Goal: Task Accomplishment & Management: Manage account settings

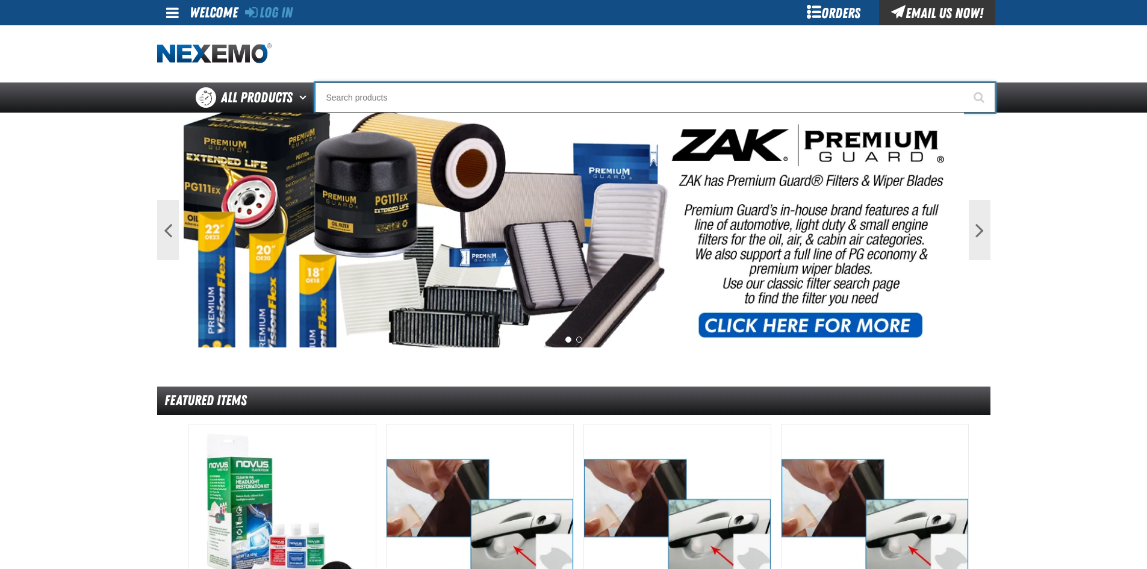
click at [380, 89] on input "Search" at bounding box center [655, 97] width 680 height 30
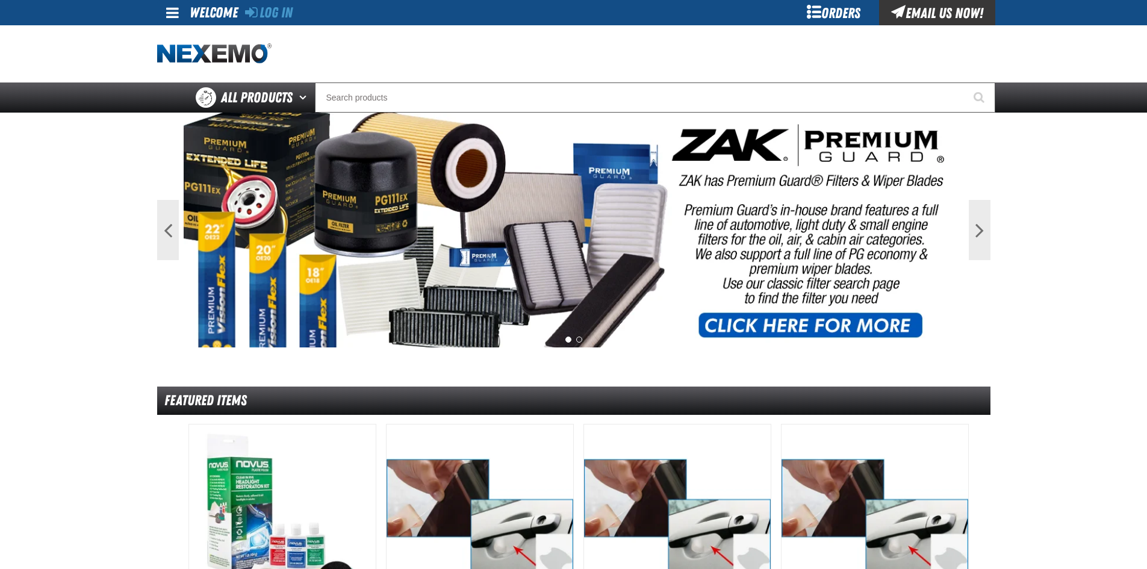
click at [806, 10] on div "Orders" at bounding box center [834, 12] width 90 height 25
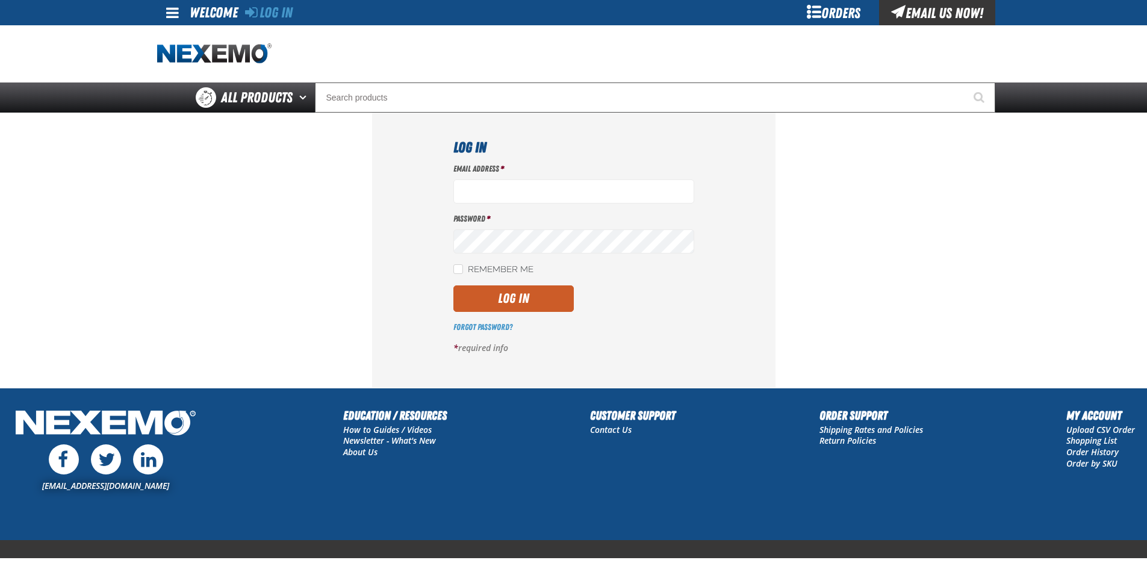
type input "[EMAIL_ADDRESS][DOMAIN_NAME]"
click at [494, 314] on div "Email Address * [EMAIL_ADDRESS][DOMAIN_NAME] Password * Remember Me Log In *" at bounding box center [573, 263] width 241 height 200
click at [494, 314] on div "Email Address * jrobinson@vtaig.com Password * Remember Me Log In *" at bounding box center [573, 263] width 241 height 200
click at [464, 305] on button "Log In" at bounding box center [513, 298] width 120 height 26
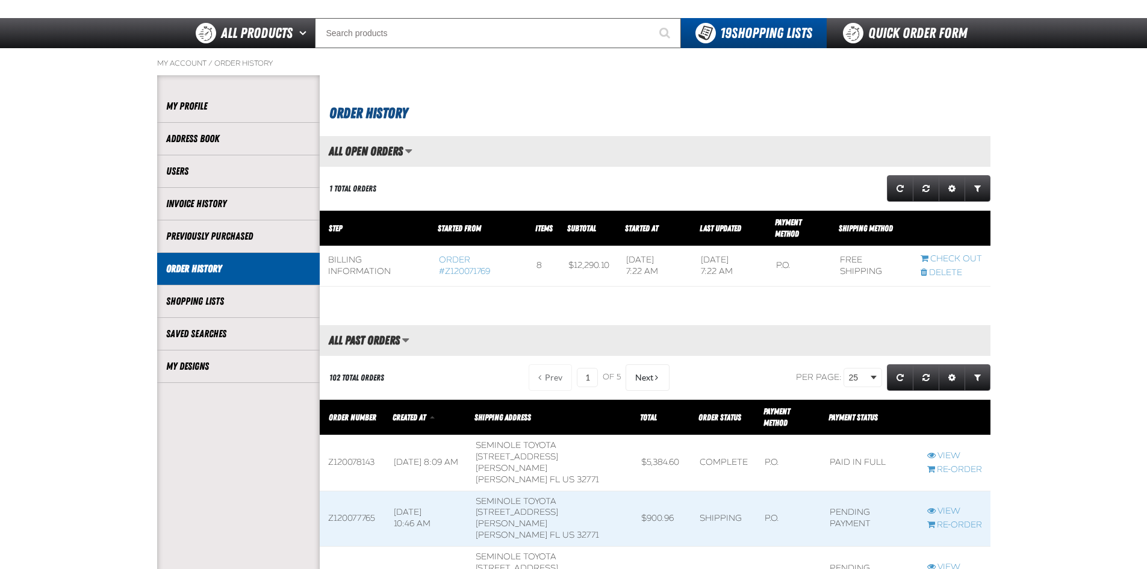
scroll to position [181, 0]
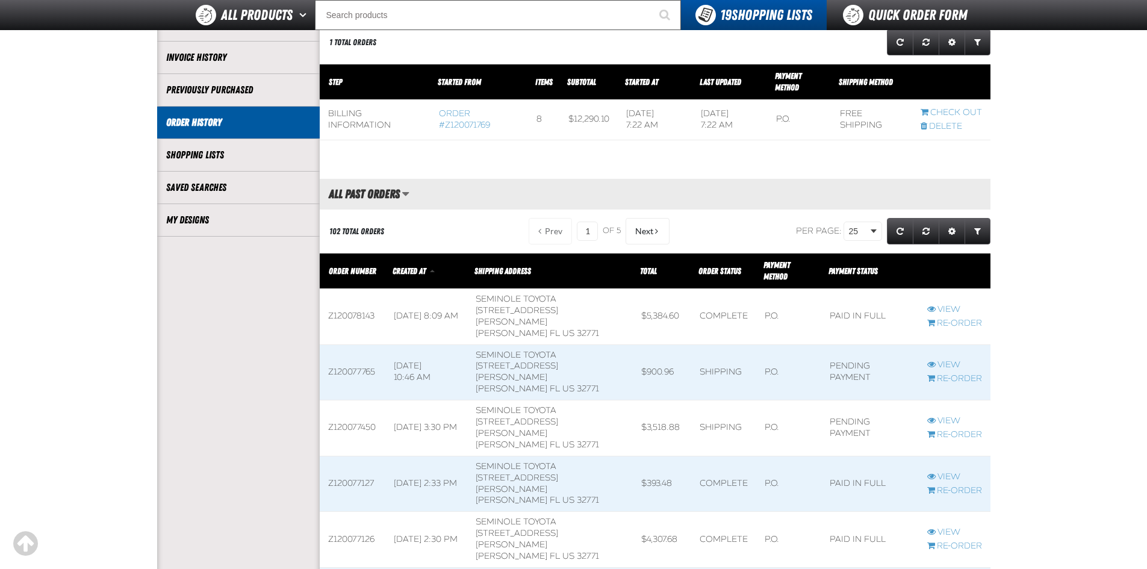
click at [524, 352] on span at bounding box center [550, 372] width 166 height 55
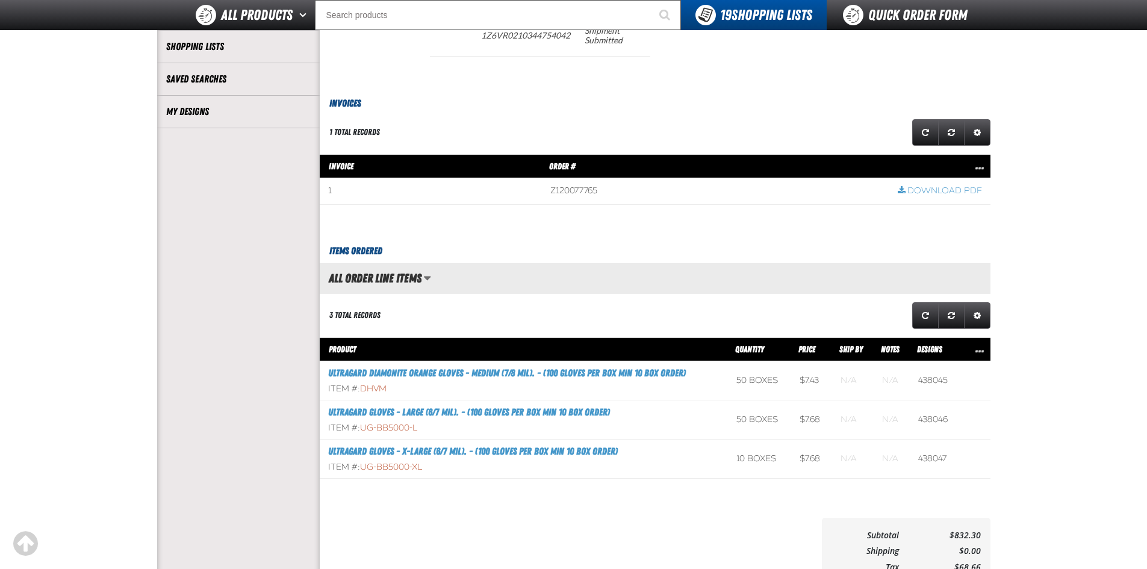
scroll to position [301, 0]
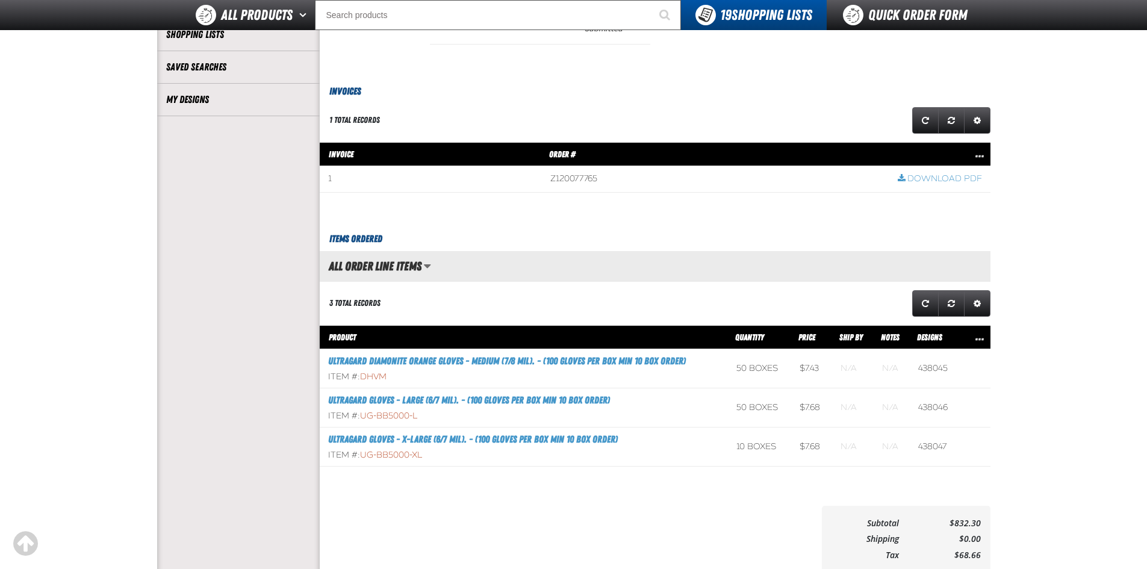
drag, startPoint x: 757, startPoint y: 261, endPoint x: 845, endPoint y: 200, distance: 106.9
click at [813, 207] on div "1 total records Grid Settings Invoice Order # 1 Z120077765 Download PDF There a…" at bounding box center [655, 159] width 671 height 108
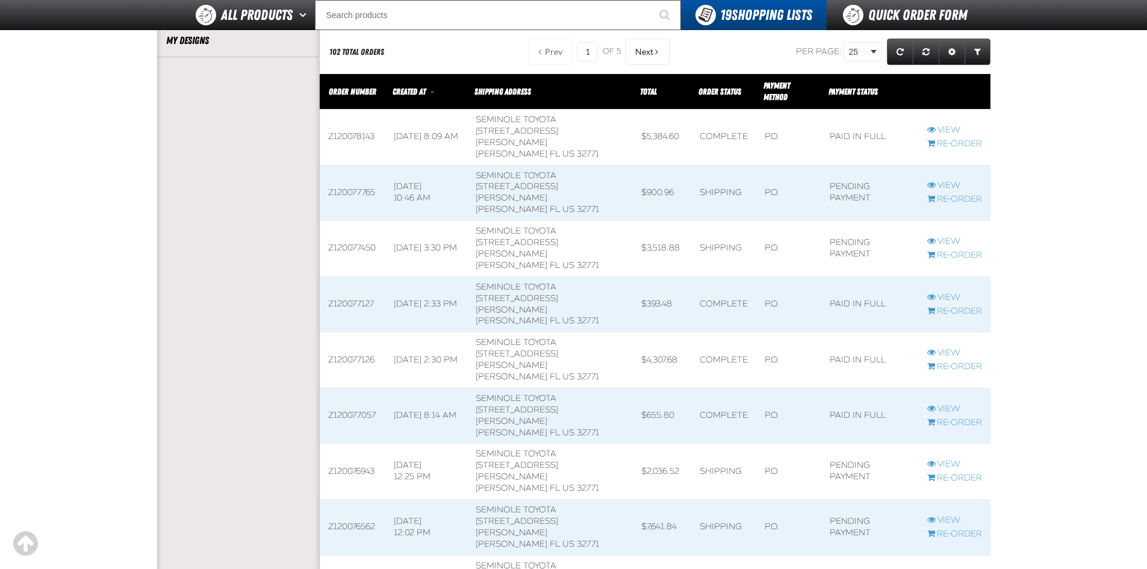
scroll to position [361, 0]
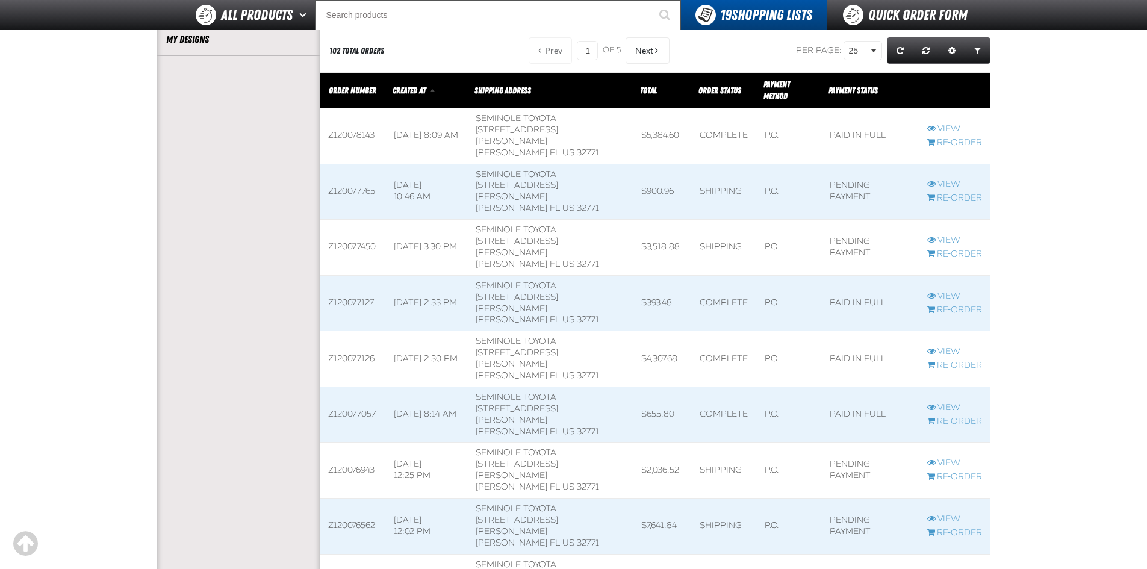
click at [543, 443] on span at bounding box center [550, 470] width 166 height 55
click at [943, 458] on link "View" at bounding box center [954, 463] width 55 height 11
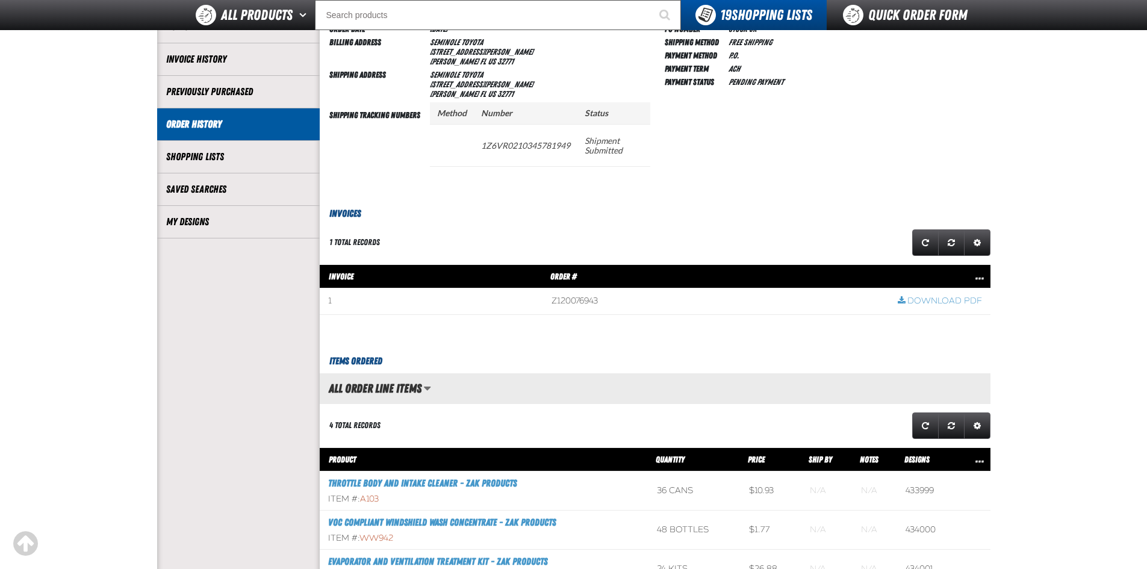
scroll to position [120, 0]
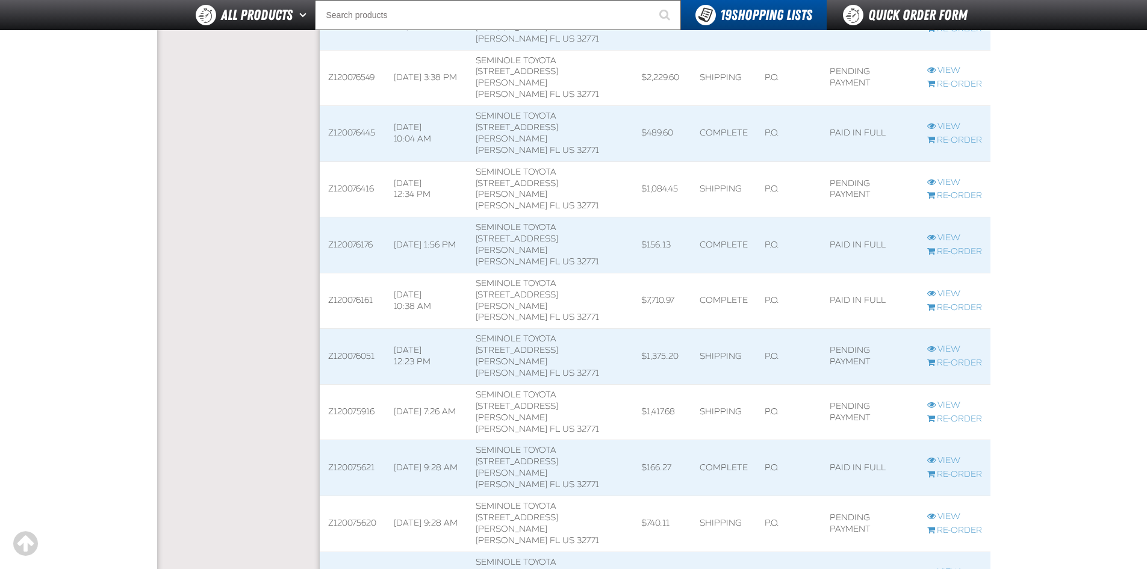
scroll to position [963, 0]
